Goal: Information Seeking & Learning: Learn about a topic

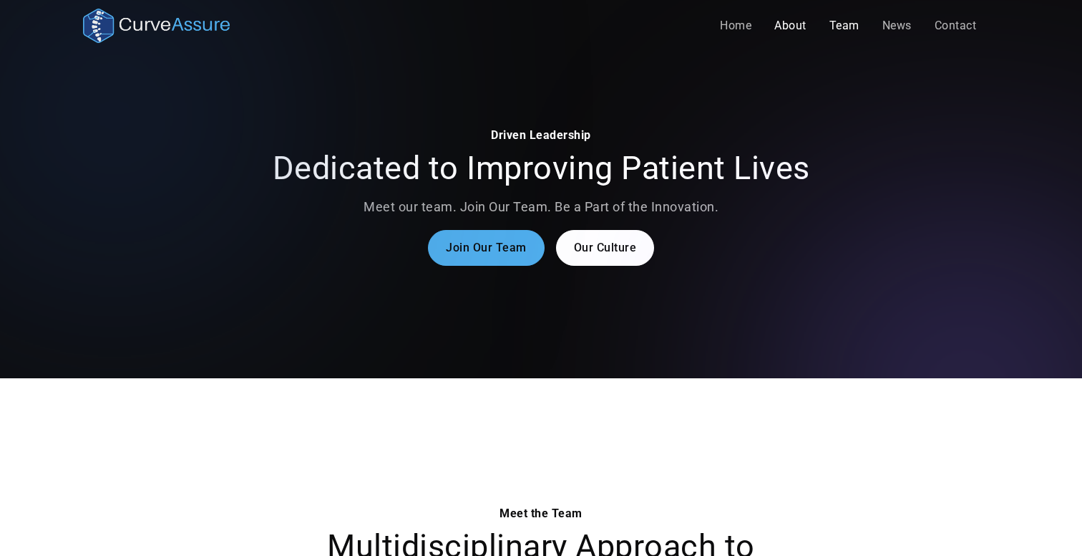
click at [782, 28] on link "About" at bounding box center [790, 25] width 55 height 29
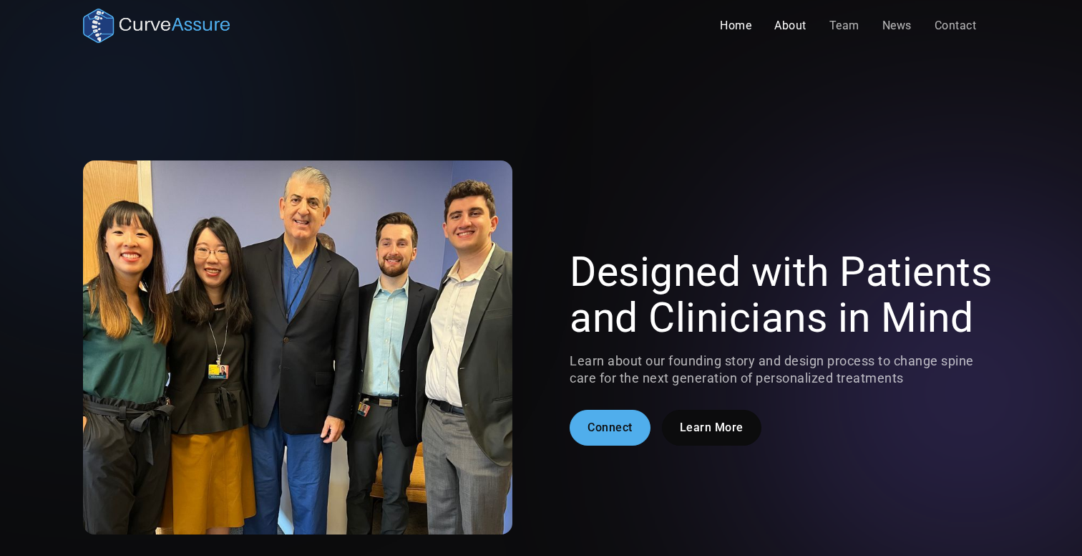
click at [746, 19] on link "Home" at bounding box center [736, 25] width 54 height 29
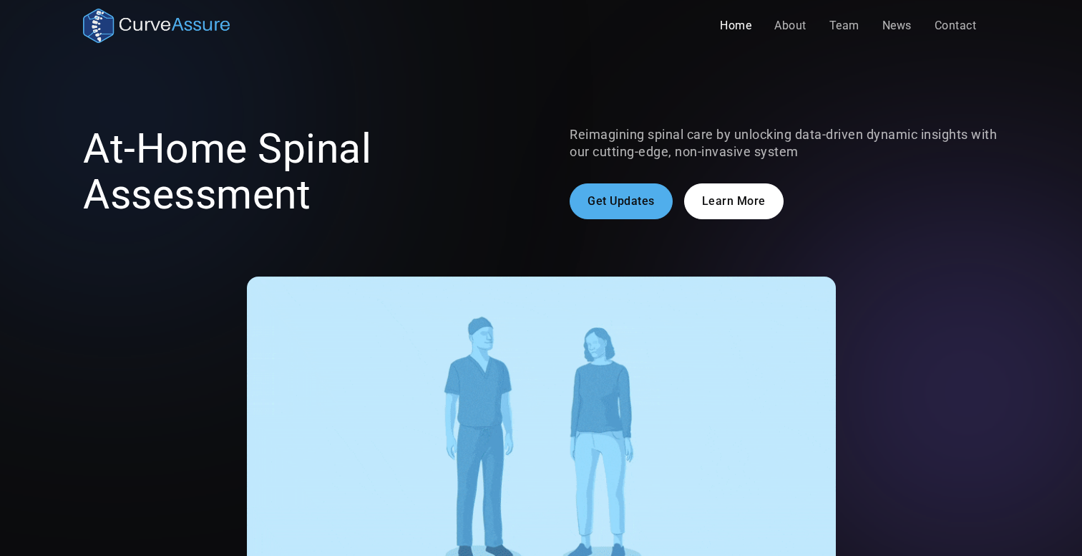
click at [726, 195] on link "Learn More" at bounding box center [734, 201] width 100 height 36
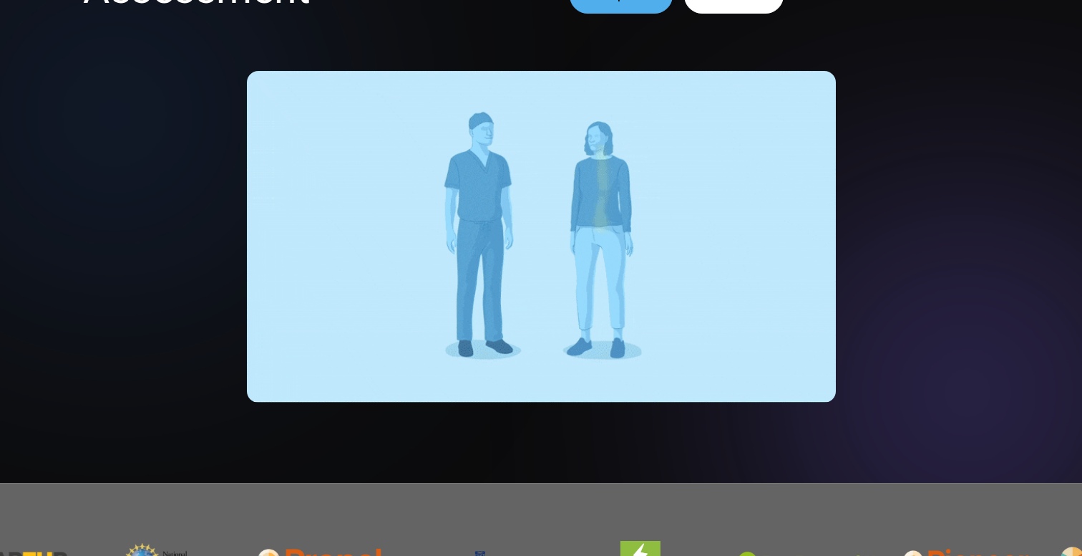
scroll to position [206, 0]
